Goal: Transaction & Acquisition: Obtain resource

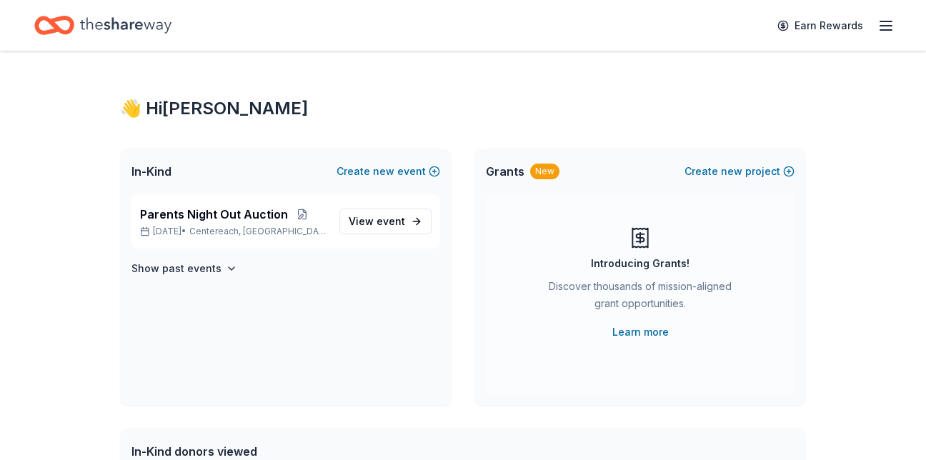
click at [412, 270] on div "Show past events" at bounding box center [286, 268] width 309 height 17
click at [397, 222] on span "event" at bounding box center [391, 221] width 29 height 12
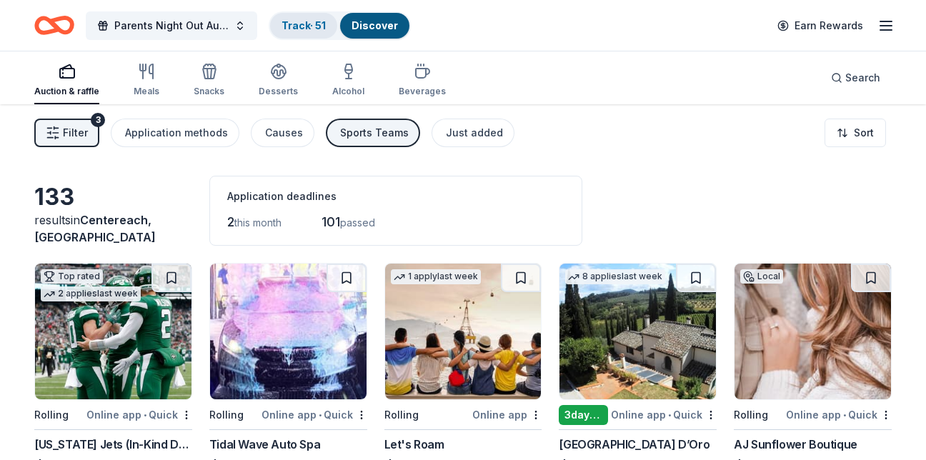
click at [307, 27] on link "Track · 51" at bounding box center [304, 25] width 44 height 12
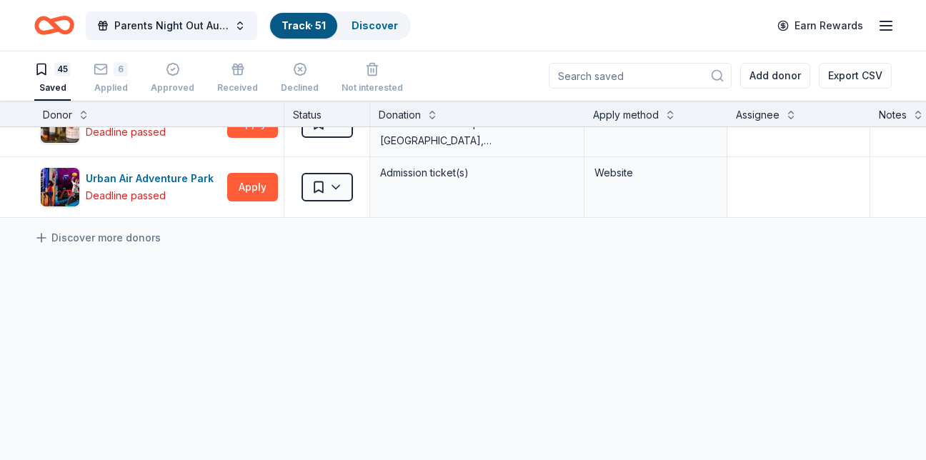
scroll to position [2677, 0]
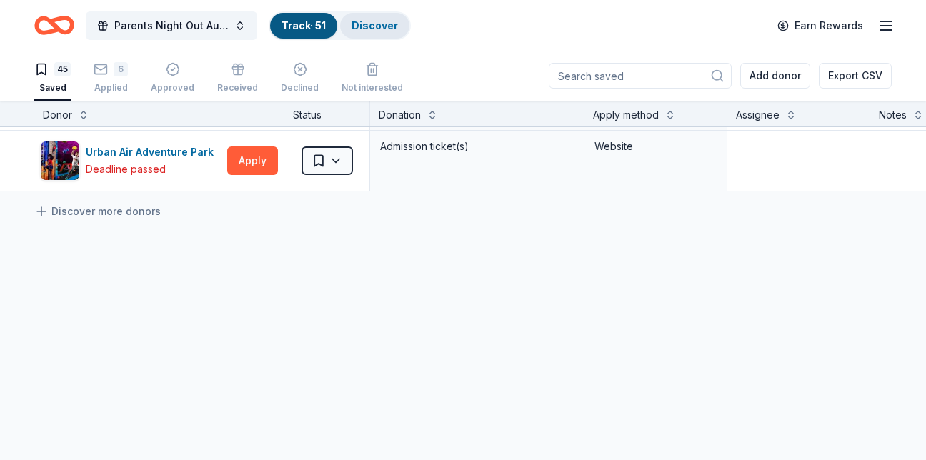
click at [360, 30] on link "Discover" at bounding box center [375, 25] width 46 height 12
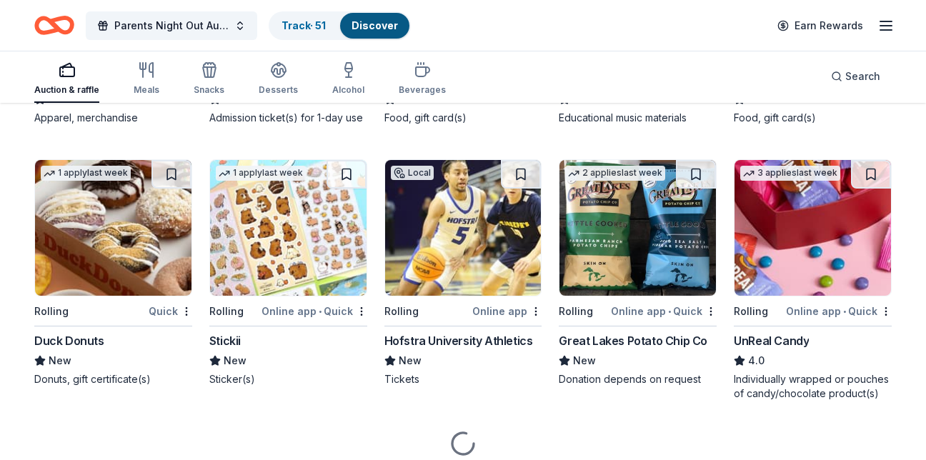
scroll to position [2601, 0]
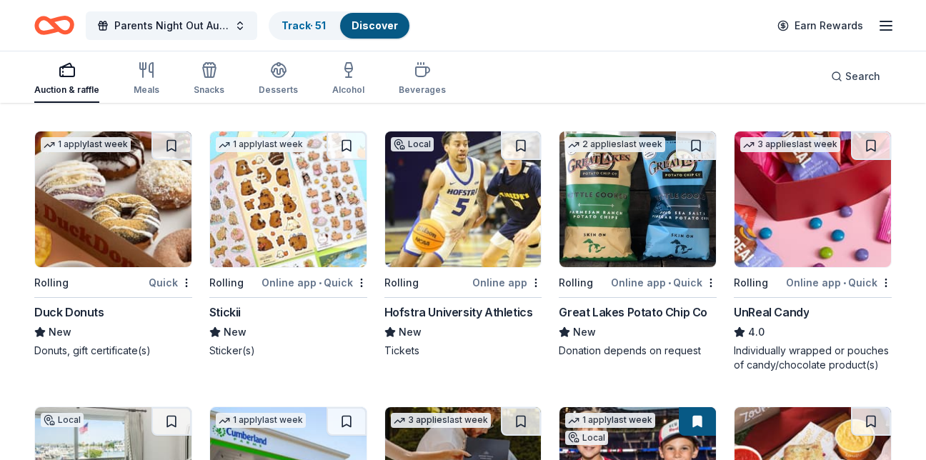
click at [149, 261] on img at bounding box center [113, 200] width 157 height 136
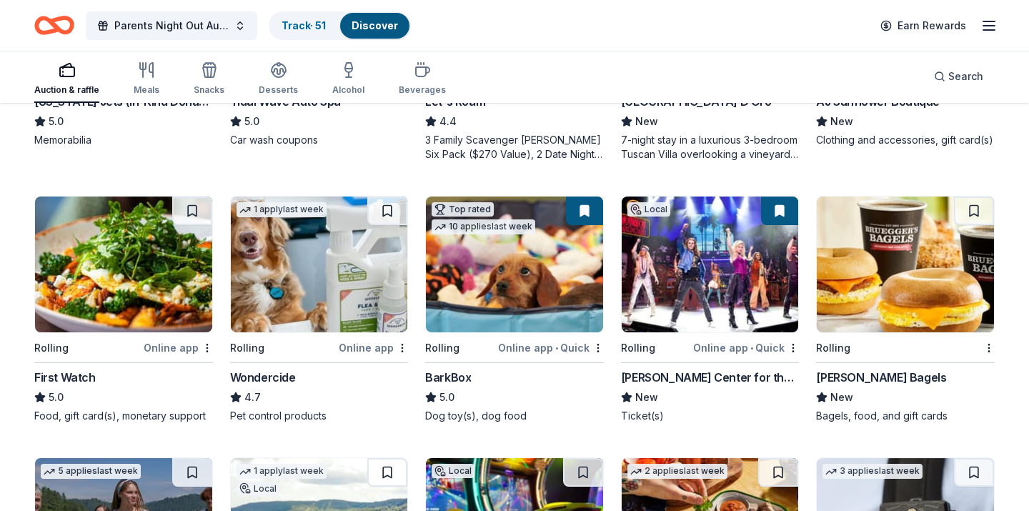
scroll to position [0, 0]
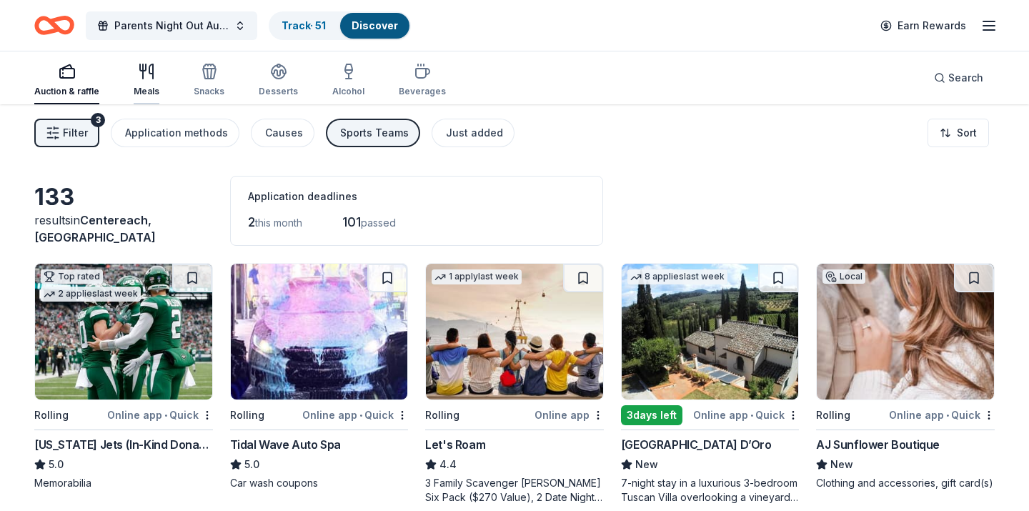
click at [139, 79] on icon "button" at bounding box center [146, 71] width 17 height 17
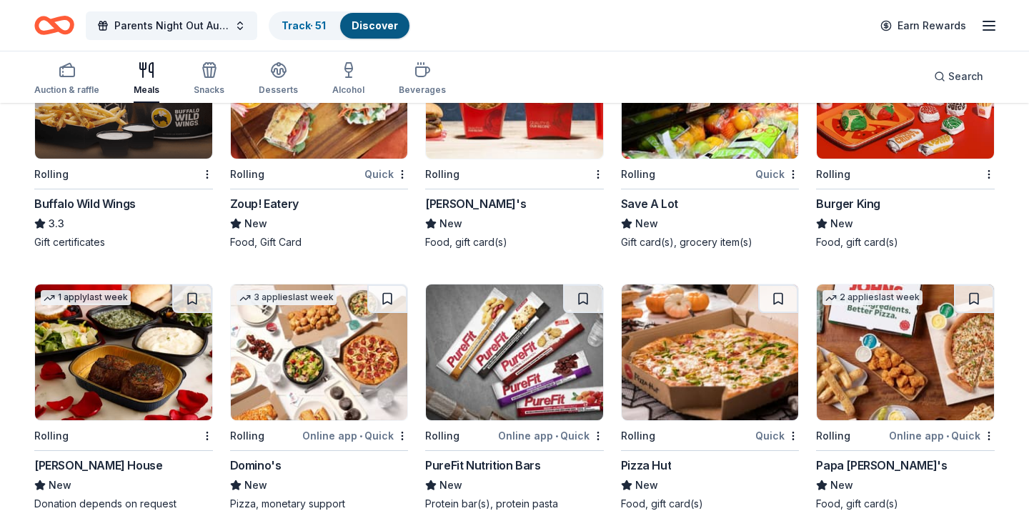
scroll to position [1319, 0]
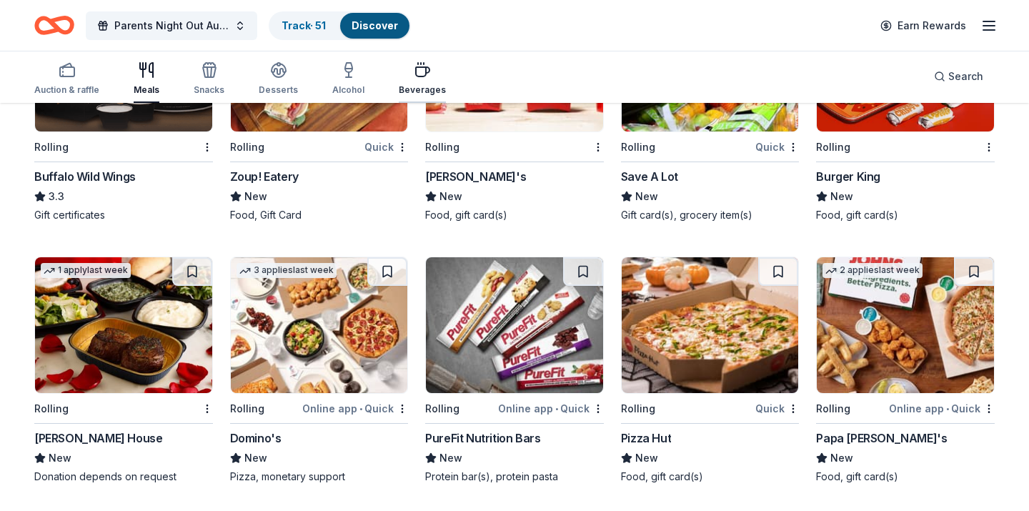
click at [419, 74] on icon "button" at bounding box center [423, 71] width 14 height 9
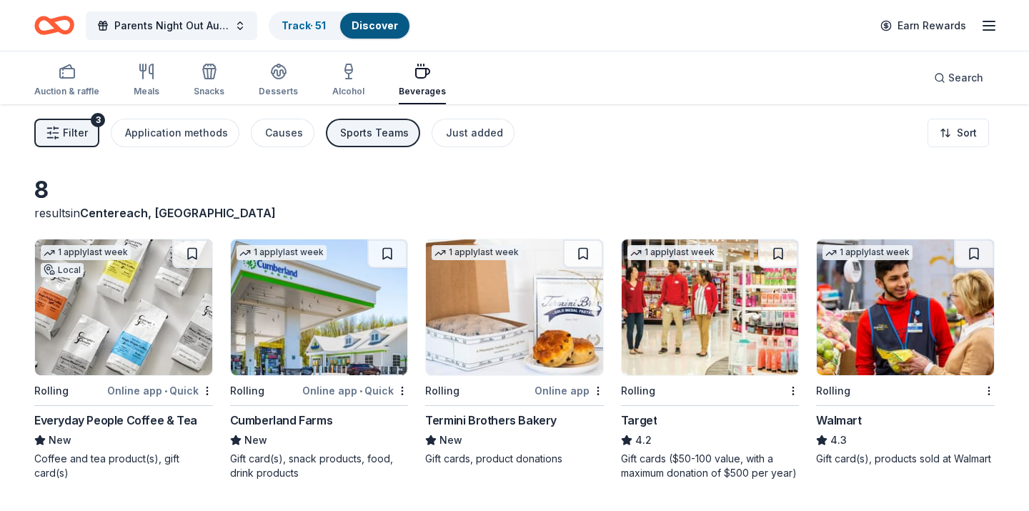
scroll to position [31, 0]
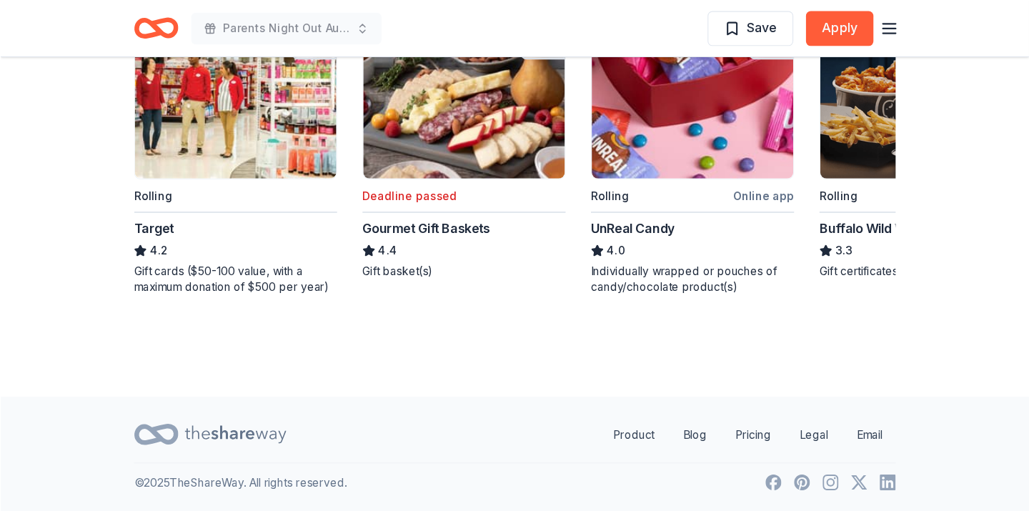
scroll to position [1531, 0]
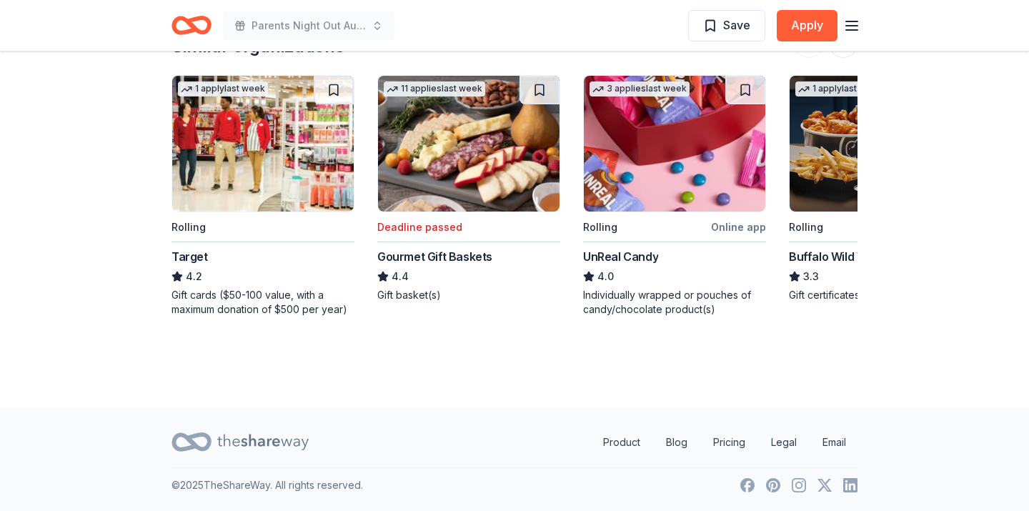
drag, startPoint x: 896, startPoint y: 1, endPoint x: 94, endPoint y: 359, distance: 878.0
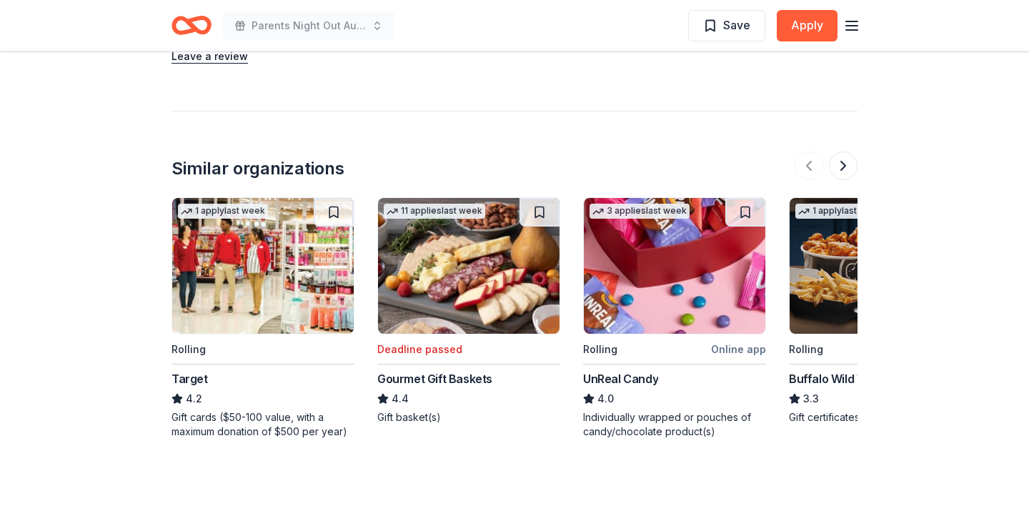
scroll to position [1372, 0]
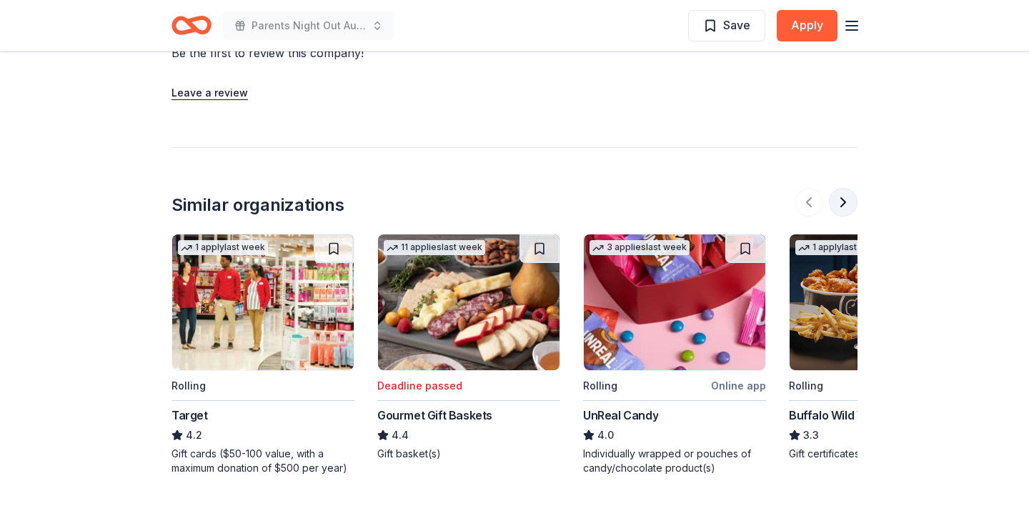
click at [847, 202] on button at bounding box center [843, 202] width 29 height 29
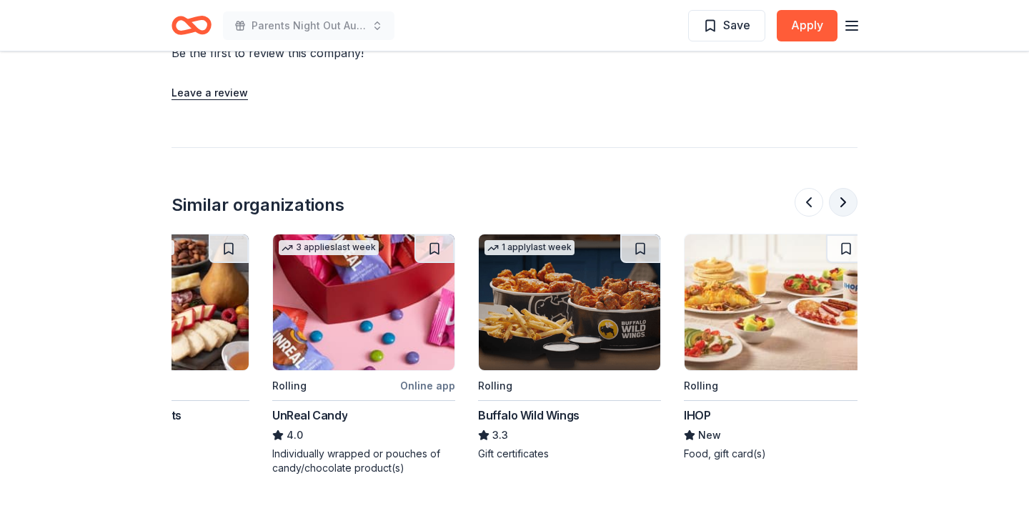
scroll to position [0, 618]
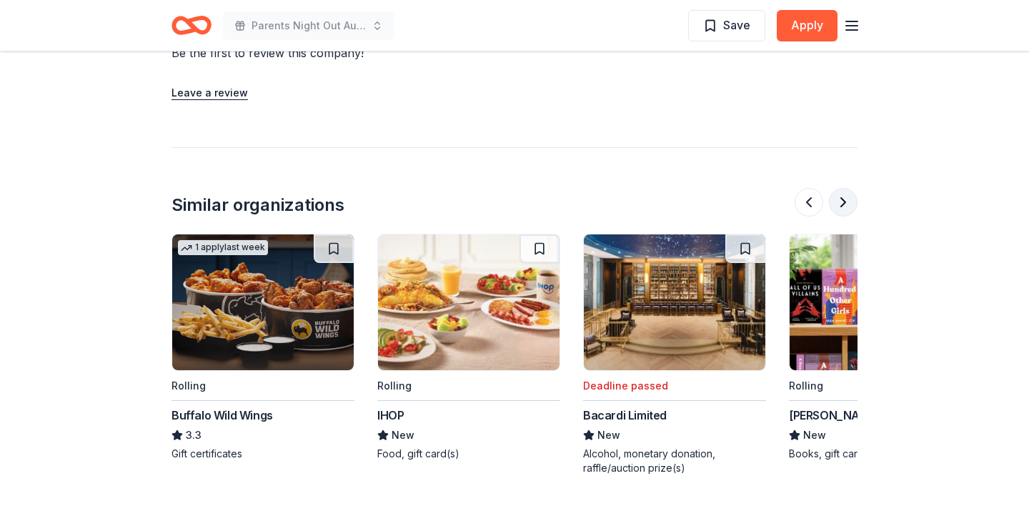
click at [847, 202] on button at bounding box center [843, 202] width 29 height 29
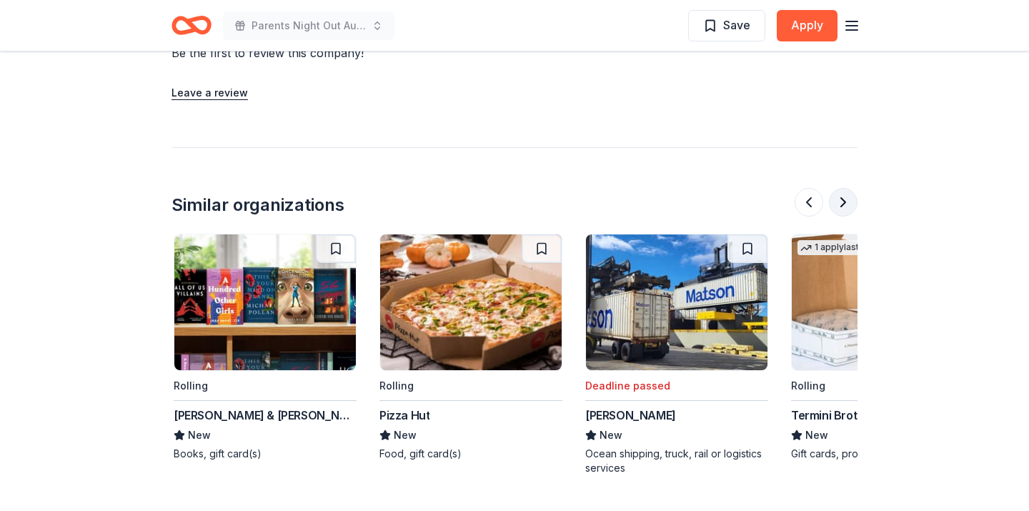
scroll to position [0, 1234]
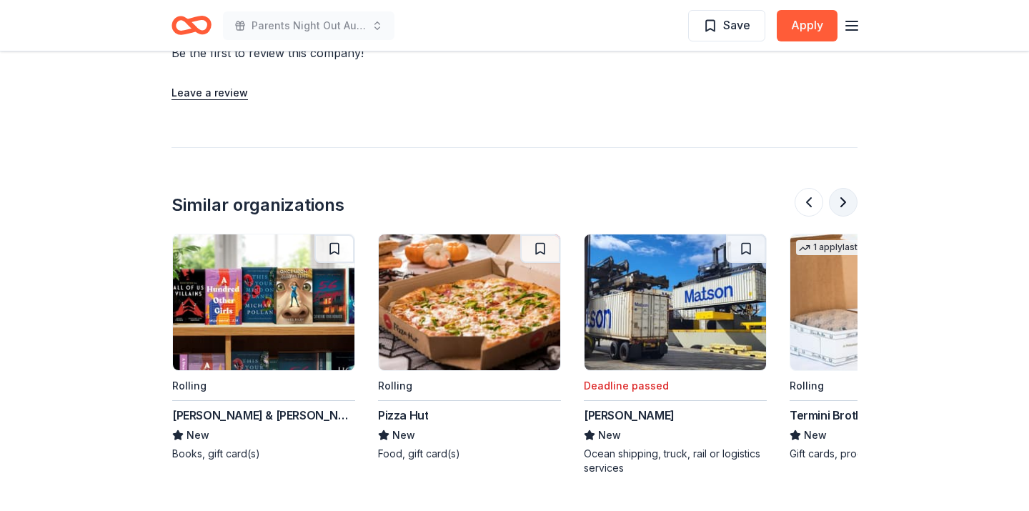
click at [847, 202] on button at bounding box center [843, 202] width 29 height 29
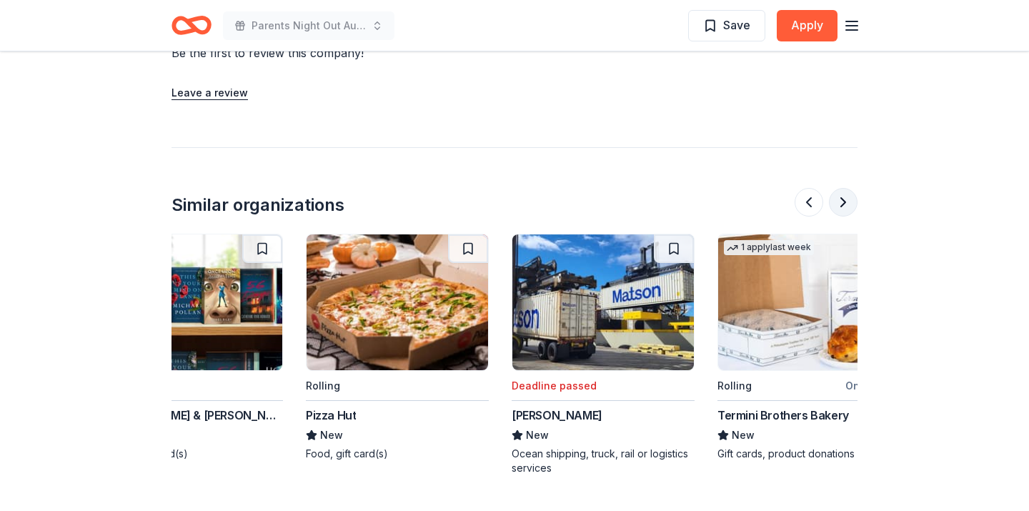
scroll to position [0, 1349]
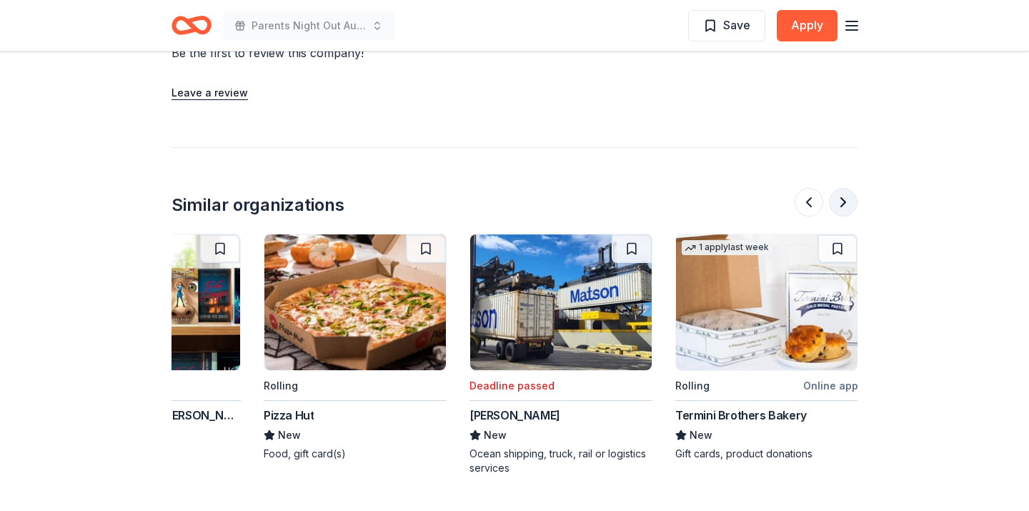
click at [847, 202] on button at bounding box center [843, 202] width 29 height 29
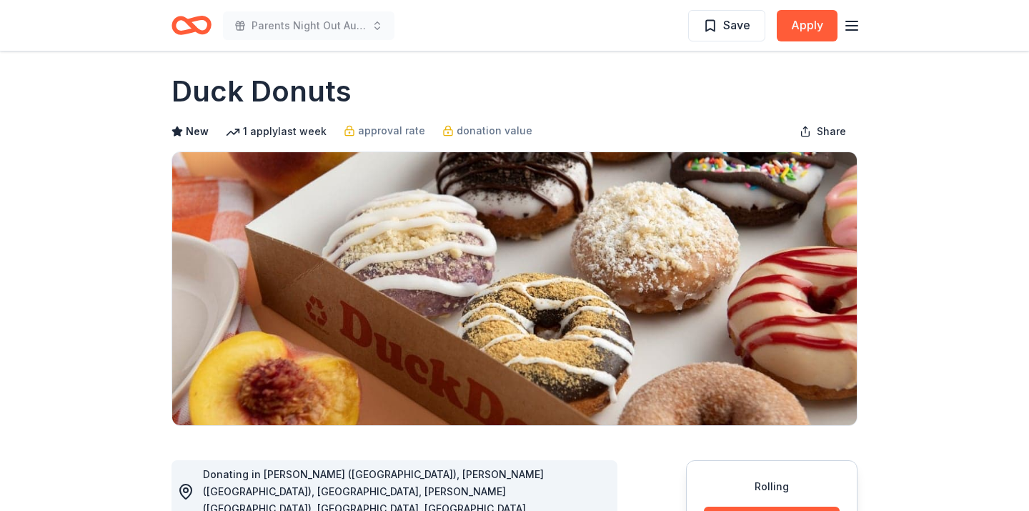
scroll to position [0, 0]
